Goal: Task Accomplishment & Management: Complete application form

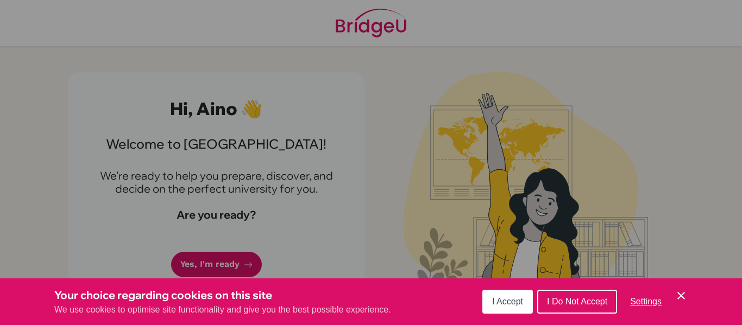
click at [679, 295] on icon "Cookie Control Close Icon" at bounding box center [681, 295] width 13 height 13
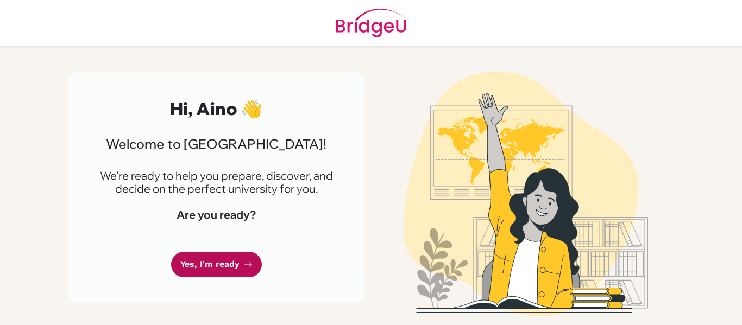
click at [241, 261] on link "Yes, I'm ready" at bounding box center [216, 265] width 91 height 26
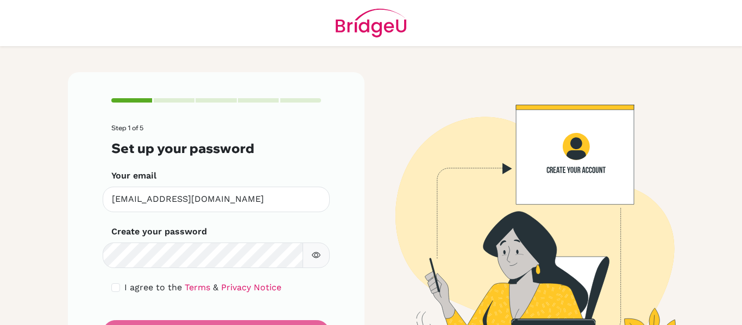
click at [312, 255] on icon "button" at bounding box center [316, 256] width 9 height 6
click at [312, 255] on icon "button" at bounding box center [316, 255] width 8 height 7
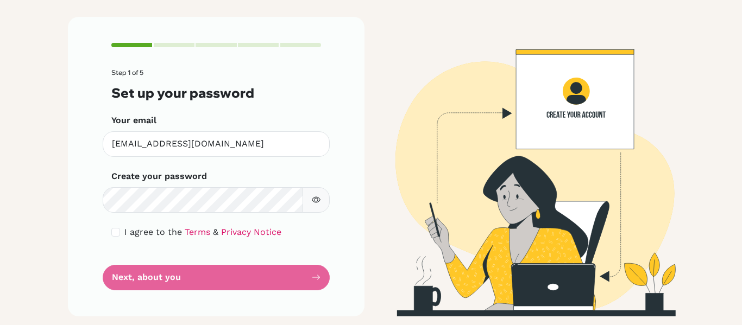
click at [115, 227] on div "I agree to the Terms & Privacy Notice" at bounding box center [216, 232] width 210 height 13
click at [112, 231] on input "checkbox" at bounding box center [115, 232] width 9 height 9
checkbox input "true"
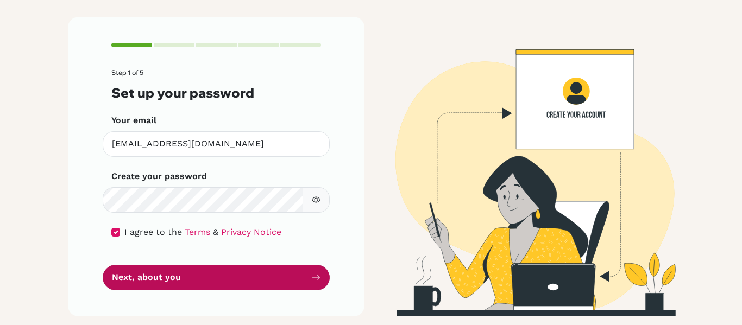
click at [155, 276] on button "Next, about you" at bounding box center [216, 278] width 227 height 26
